Goal: Task Accomplishment & Management: Manage account settings

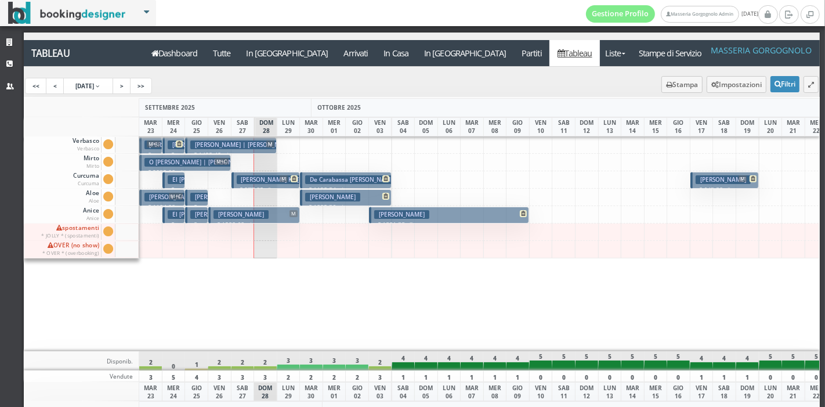
scroll to position [0, 11]
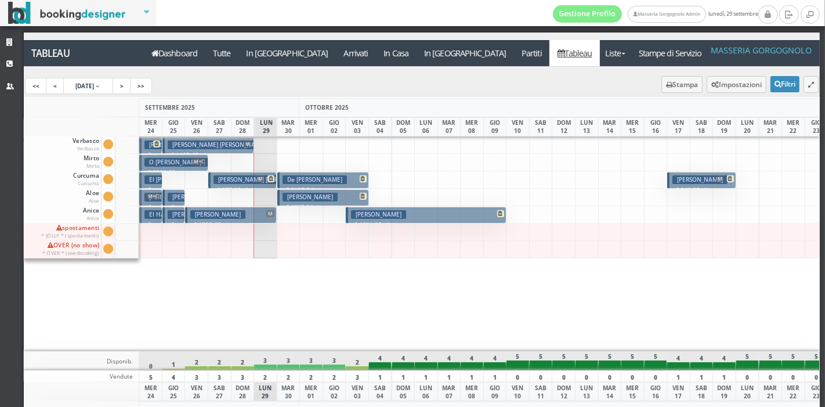
click at [359, 323] on div "[PERSON_NAME] € 1801.38 7 notti 2 Adulti" at bounding box center [357, 243] width 24 height 215
click at [356, 325] on div "[PERSON_NAME] € 1801.38 7 notti 2 Adulti" at bounding box center [357, 243] width 24 height 215
click at [357, 325] on div "Tröndle Katharina € 1801.38 7 notti 2 Adulti" at bounding box center [357, 243] width 24 height 215
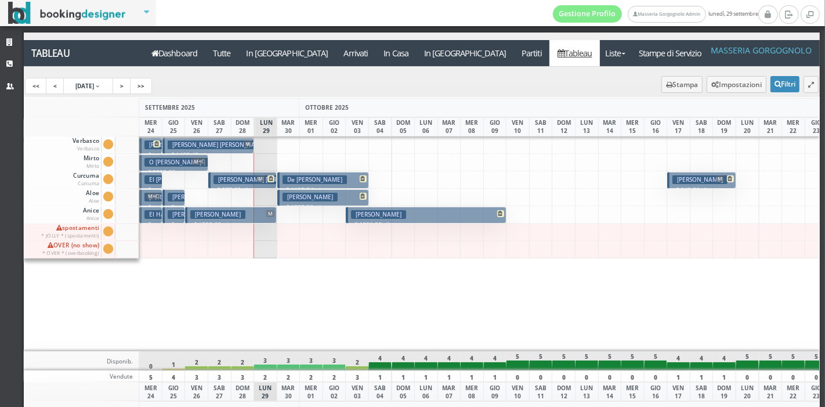
click at [357, 325] on div "Tröndle Katharina € 1801.38 7 notti 2 Adulti" at bounding box center [357, 243] width 24 height 215
click at [378, 318] on div at bounding box center [380, 243] width 24 height 215
click at [377, 339] on div at bounding box center [380, 243] width 24 height 215
click at [393, 352] on div "4" at bounding box center [403, 360] width 24 height 19
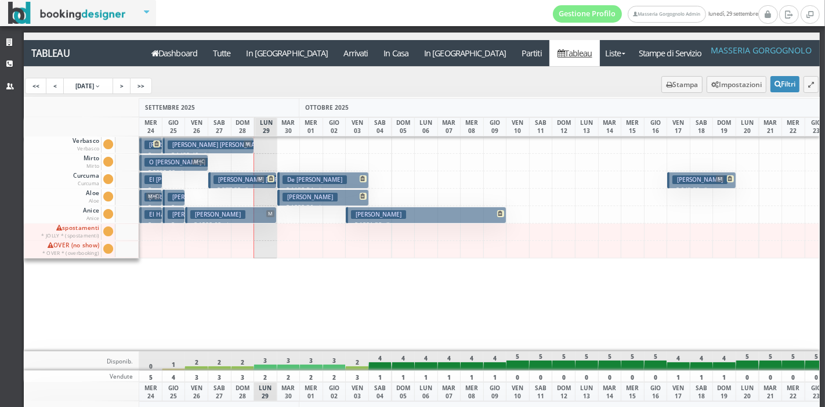
click at [420, 357] on div "4" at bounding box center [426, 360] width 24 height 19
